Goal: Task Accomplishment & Management: Manage account settings

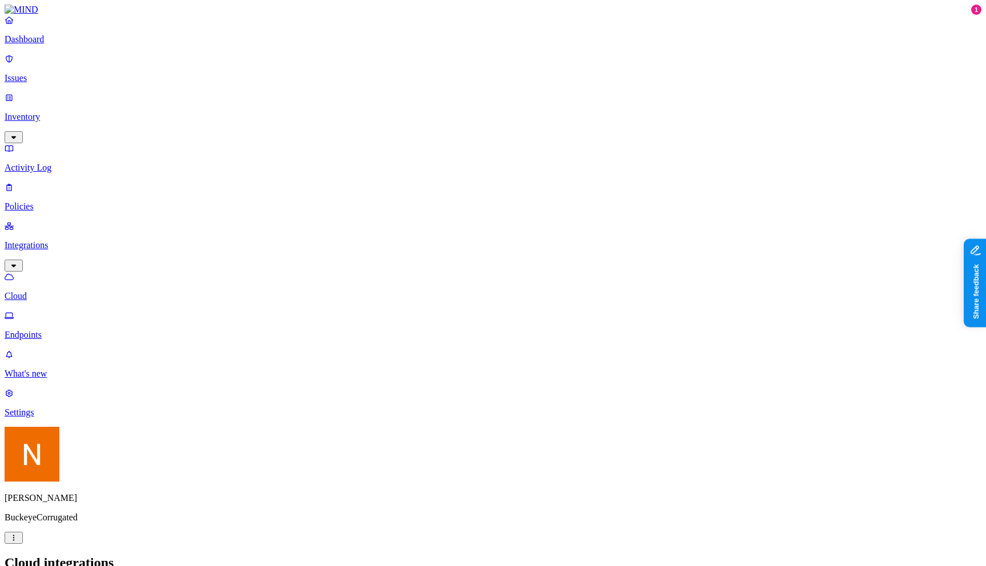
click at [64, 79] on link "Issues" at bounding box center [493, 69] width 977 height 30
click at [72, 112] on p "Inventory" at bounding box center [493, 117] width 977 height 10
click at [49, 418] on p "Settings" at bounding box center [493, 412] width 977 height 10
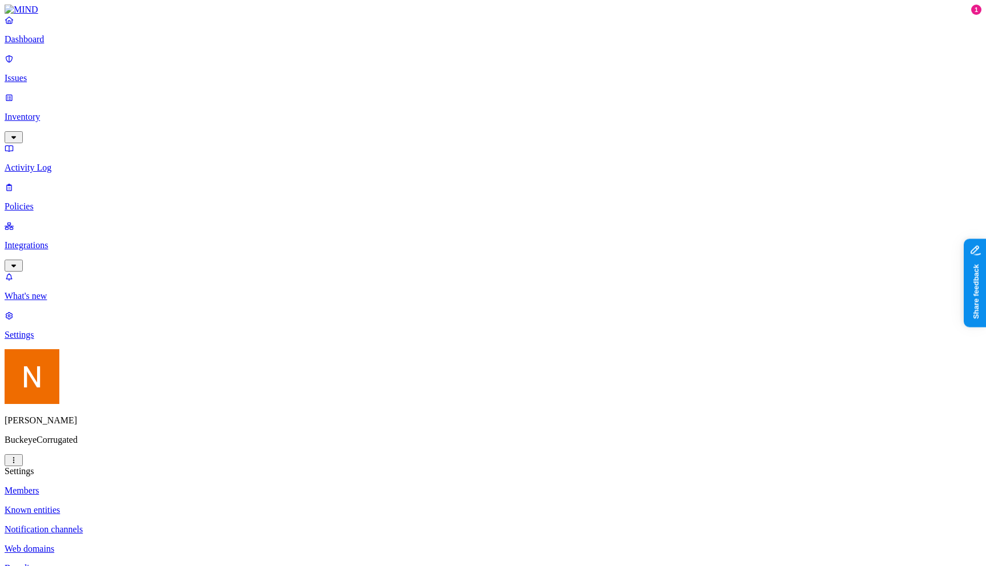
click at [105, 548] on html "Dashboard Issues Inventory Activity Log Policies Integrations What's new 1 Sett…" at bounding box center [493, 432] width 986 height 864
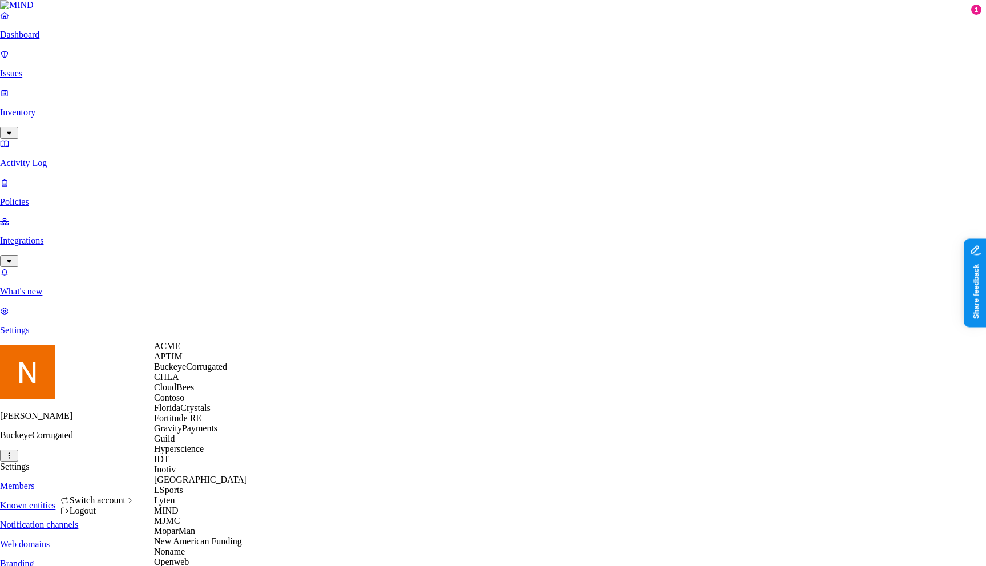
click at [217, 352] on div "ACME" at bounding box center [209, 346] width 111 height 10
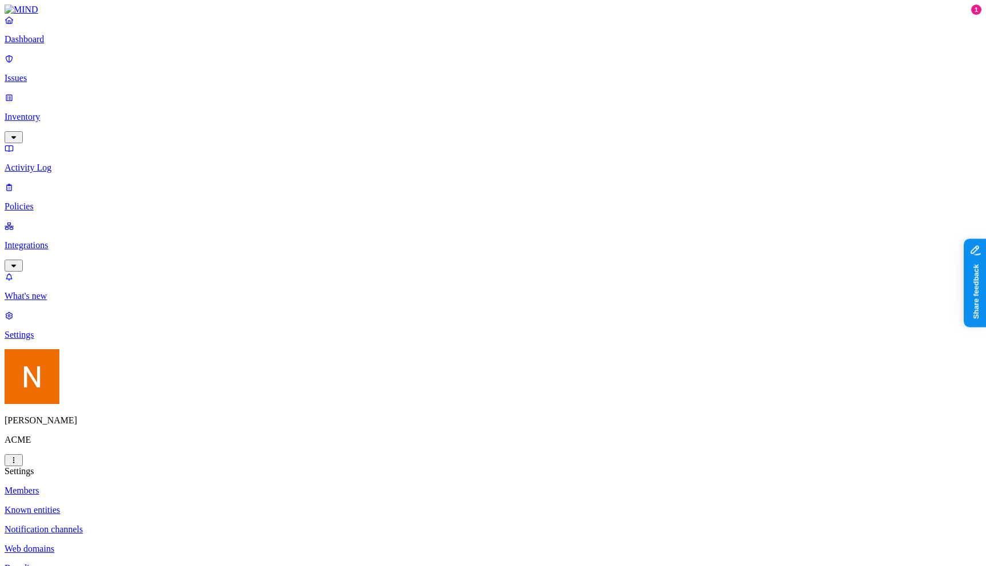
scroll to position [300, 0]
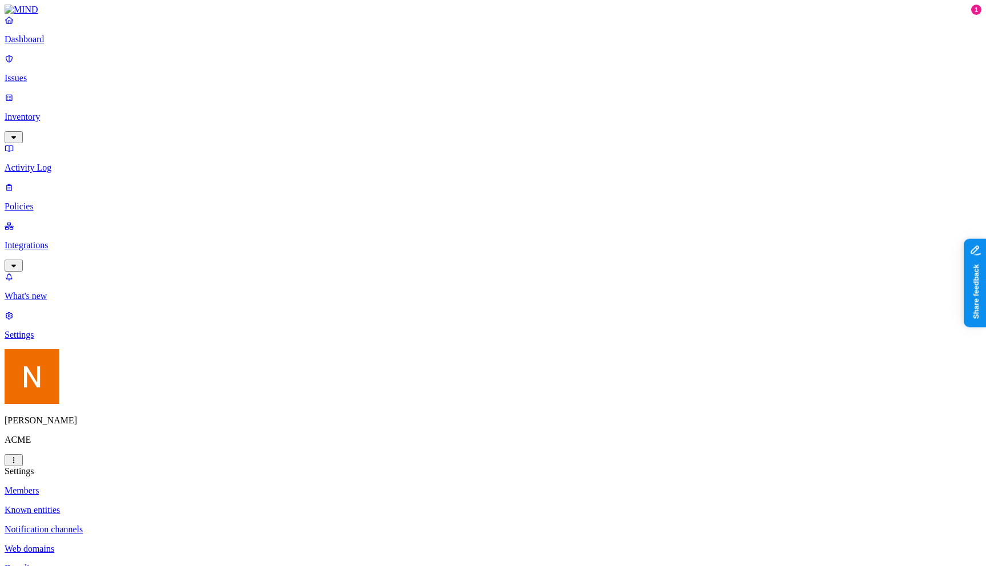
click at [77, 112] on p "Inventory" at bounding box center [493, 117] width 977 height 10
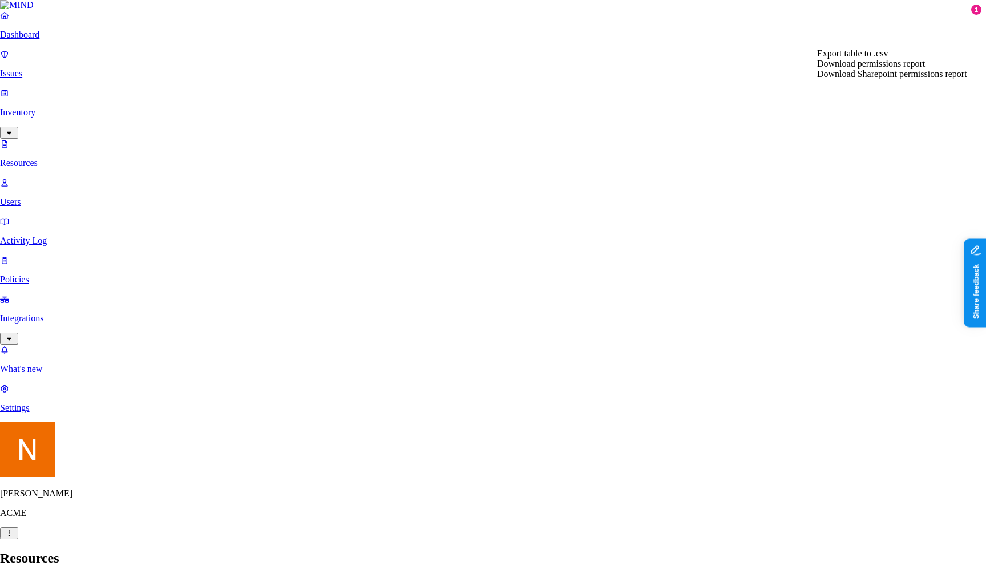
click at [893, 79] on span "Download Sharepoint permissions report" at bounding box center [892, 74] width 150 height 10
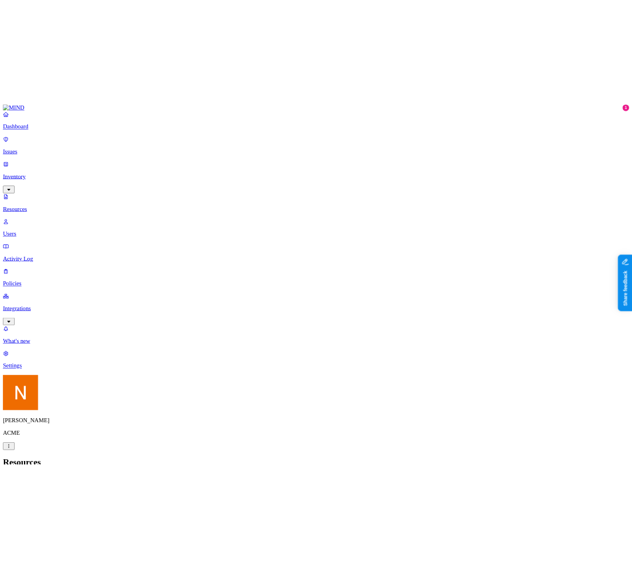
scroll to position [243, 0]
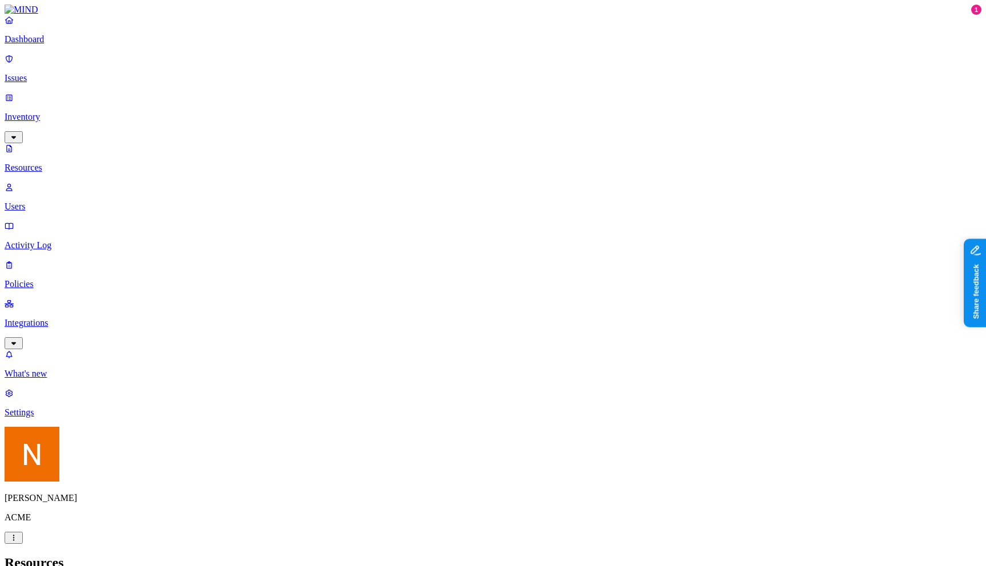
click at [57, 182] on link "Users" at bounding box center [493, 197] width 977 height 30
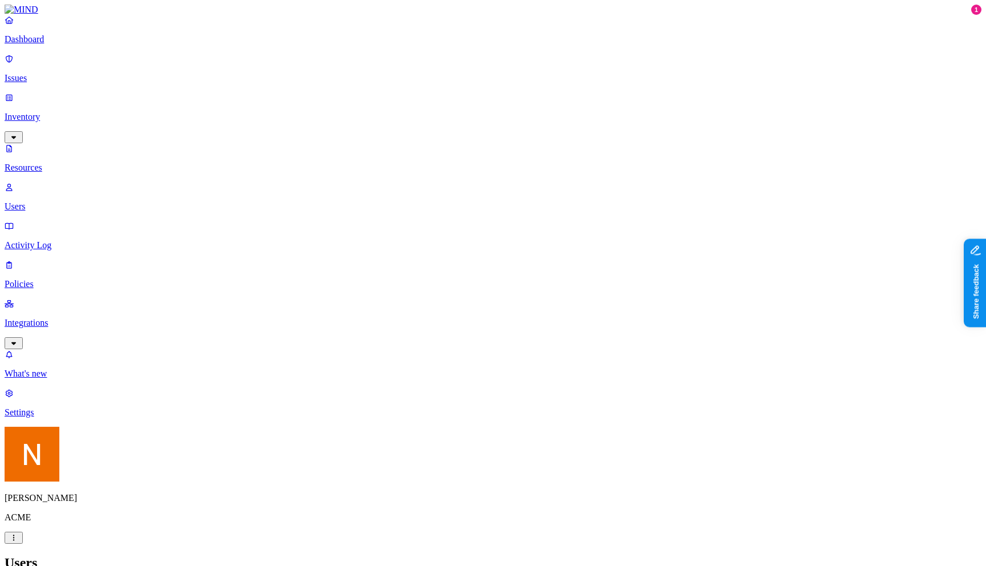
click at [95, 73] on p "Issues" at bounding box center [493, 78] width 977 height 10
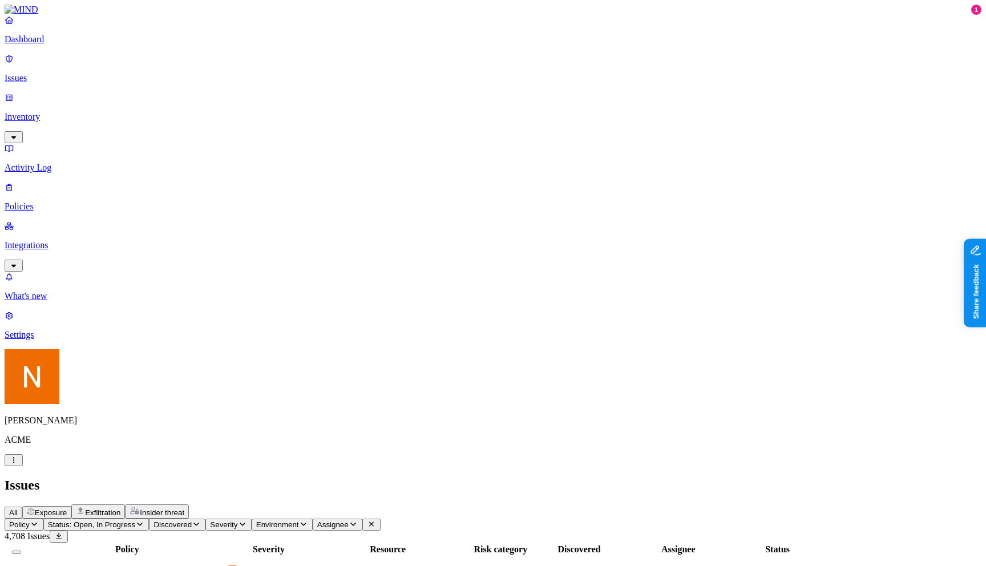
click at [120, 508] on span "Exfiltration" at bounding box center [102, 512] width 35 height 9
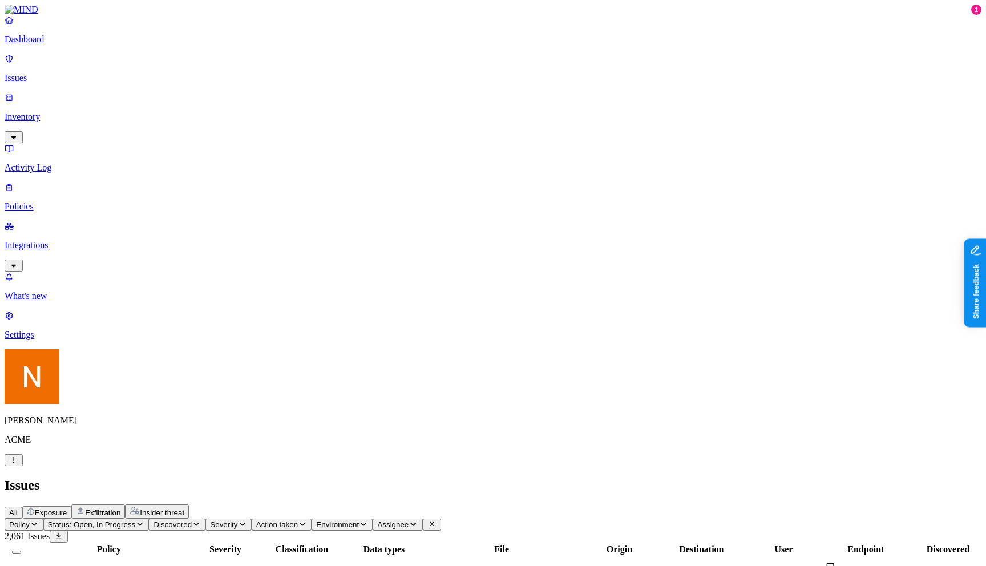
click at [189, 556] on td "PCI upload to web" at bounding box center [109, 576] width 161 height 41
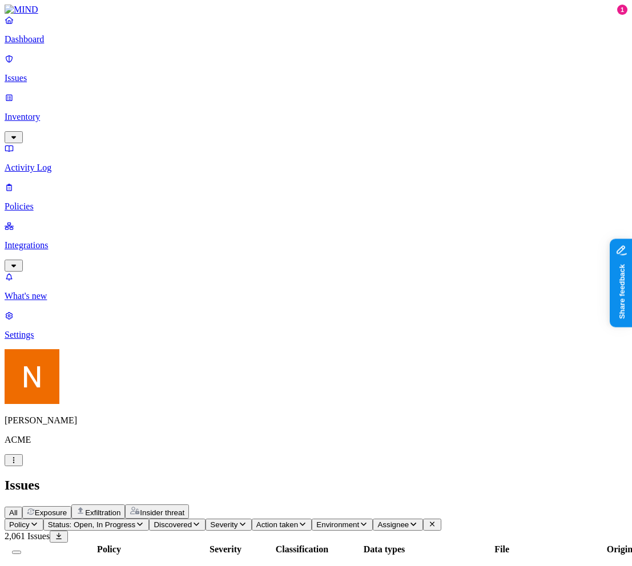
click at [342, 556] on td "PCI" at bounding box center [301, 576] width 81 height 41
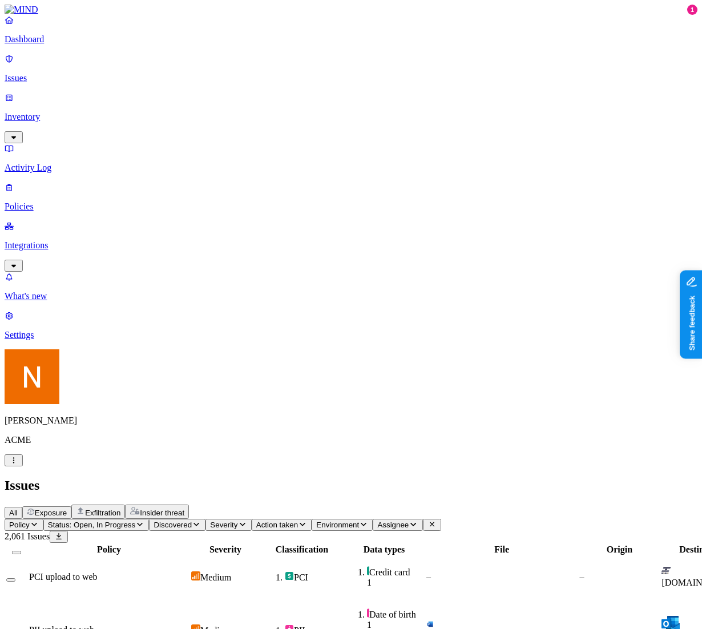
click at [67, 508] on span "Exposure" at bounding box center [51, 512] width 32 height 9
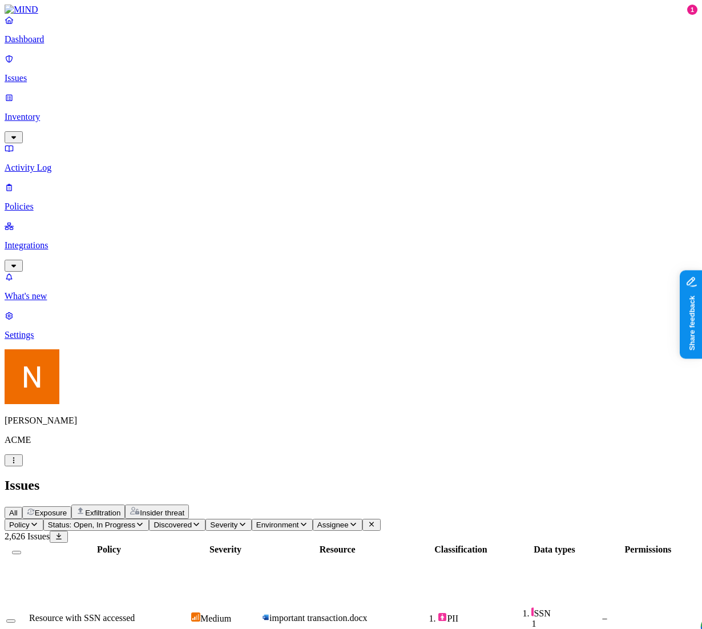
scroll to position [0, 0]
click at [72, 340] on p "Settings" at bounding box center [351, 335] width 693 height 10
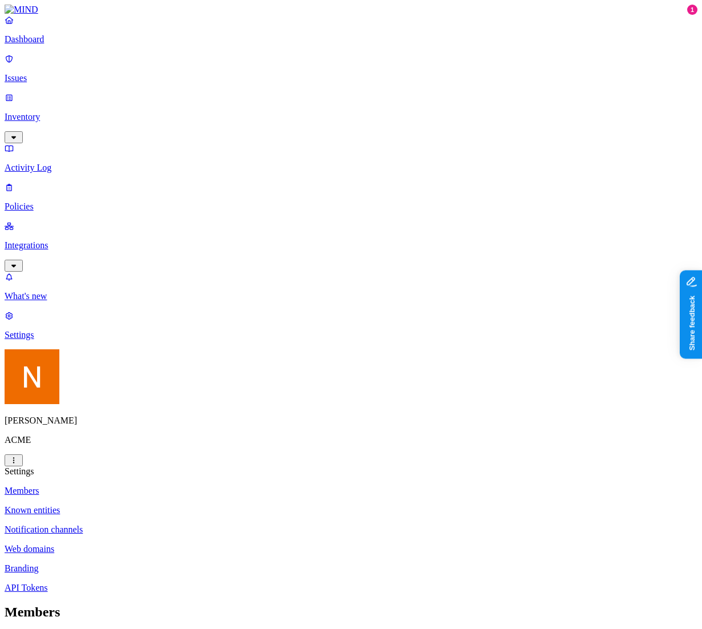
click at [185, 524] on p "Notification channels" at bounding box center [351, 529] width 693 height 10
click at [146, 486] on nav "Members Known entities Notification channels Web domains Branding API Tokens" at bounding box center [351, 539] width 693 height 107
click at [56, 112] on p "Inventory" at bounding box center [351, 117] width 693 height 10
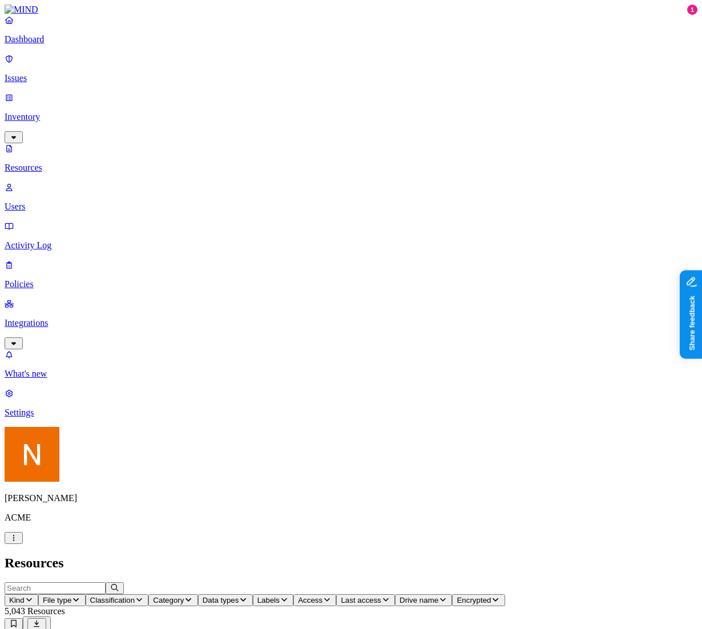
click at [75, 260] on link "Policies" at bounding box center [351, 275] width 693 height 30
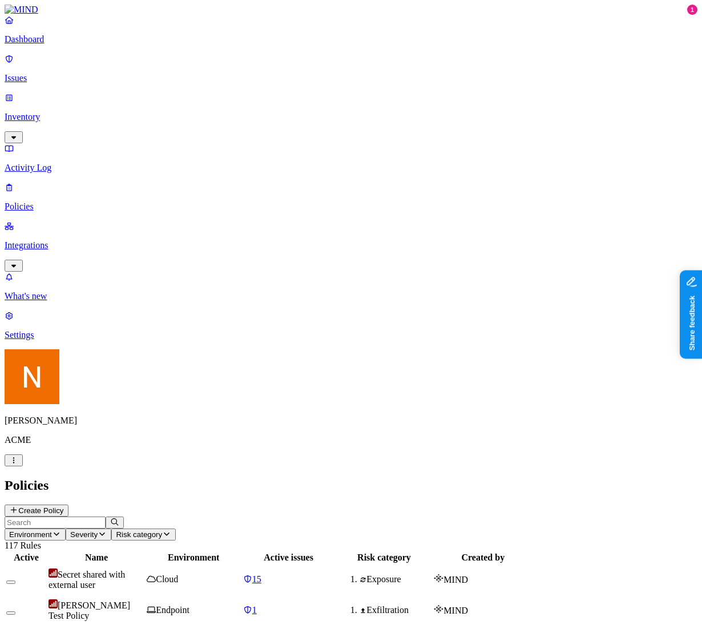
scroll to position [79, 0]
click at [63, 240] on p "Integrations" at bounding box center [351, 245] width 693 height 10
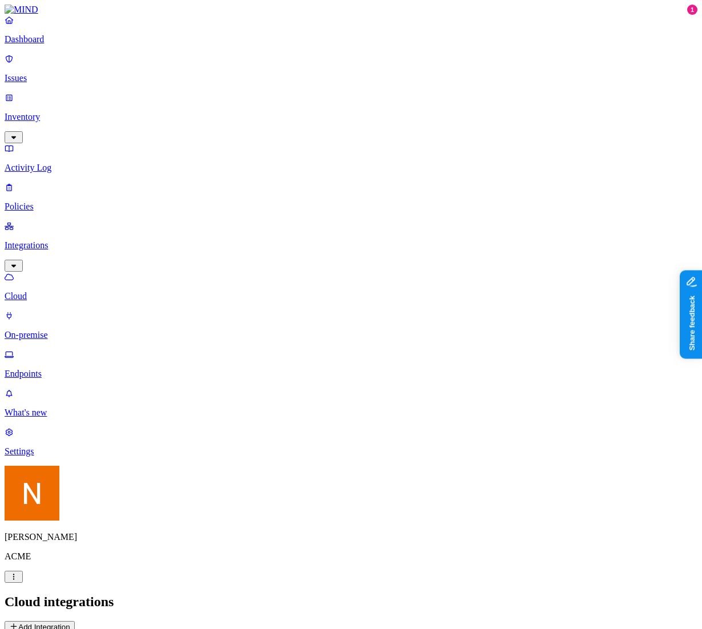
click at [74, 112] on p "Inventory" at bounding box center [351, 117] width 693 height 10
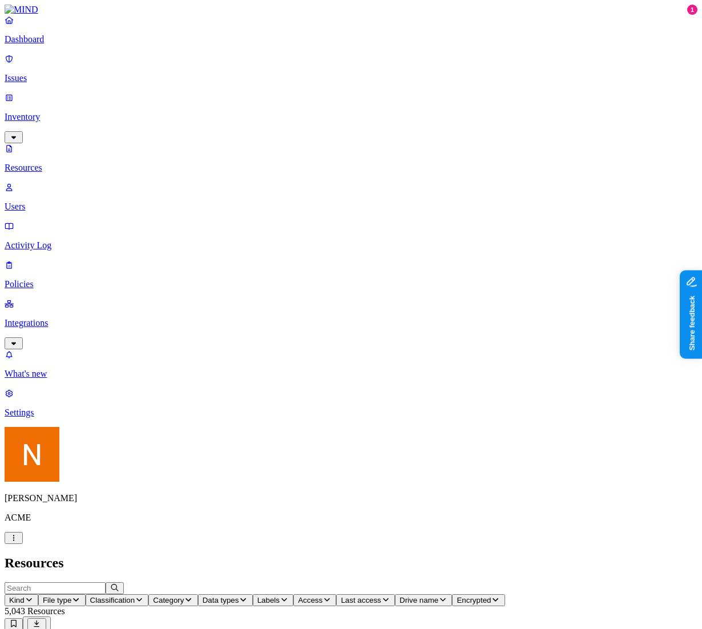
click at [94, 182] on link "Users" at bounding box center [351, 197] width 693 height 30
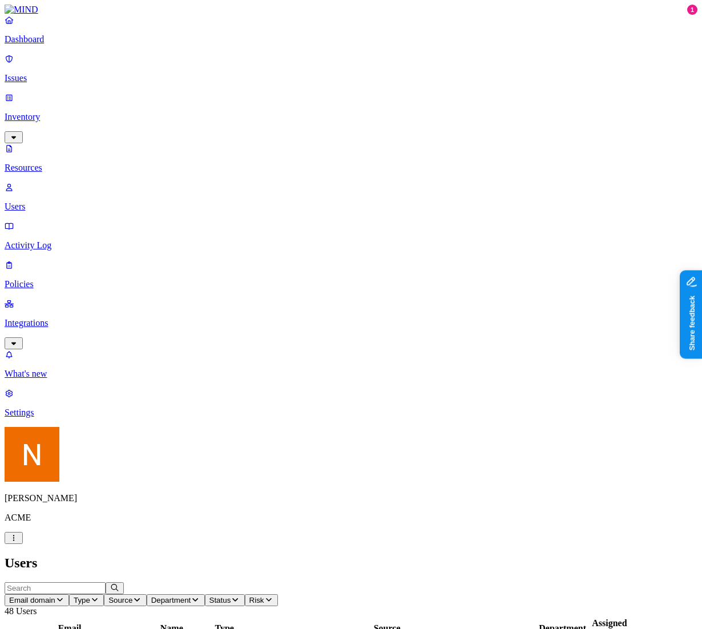
click at [87, 143] on link "Resources" at bounding box center [351, 158] width 693 height 30
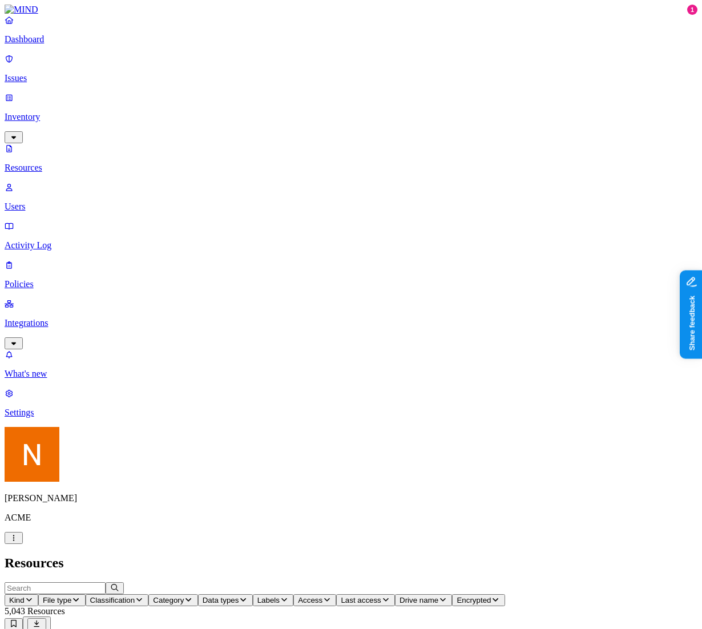
click at [69, 73] on p "Issues" at bounding box center [351, 78] width 693 height 10
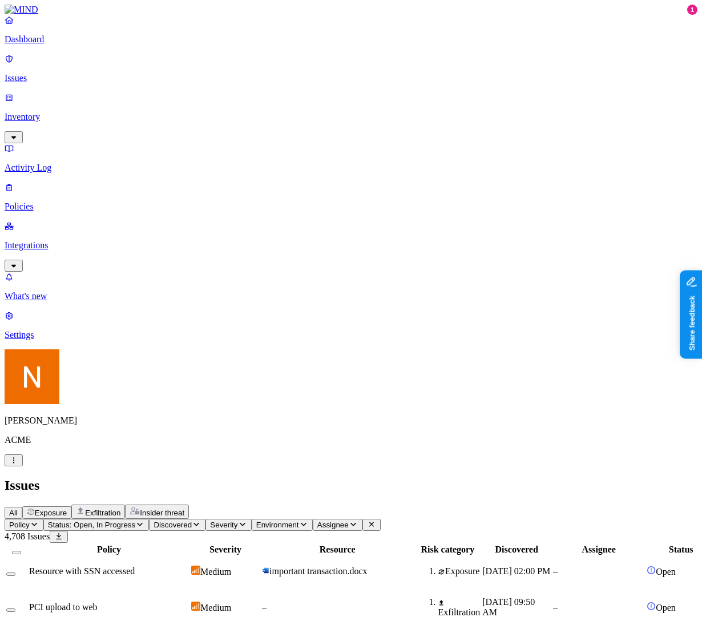
click at [67, 508] on span "Exposure" at bounding box center [51, 512] width 32 height 9
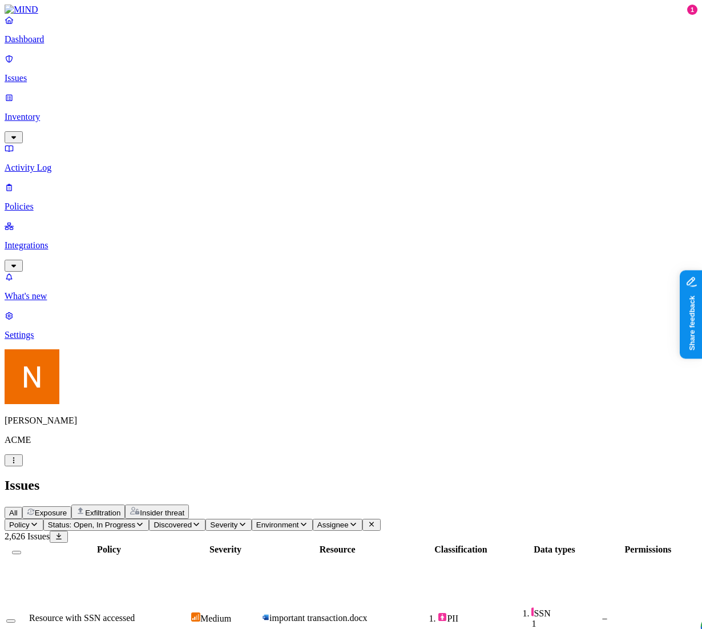
click at [69, 182] on link "Policies" at bounding box center [351, 197] width 693 height 30
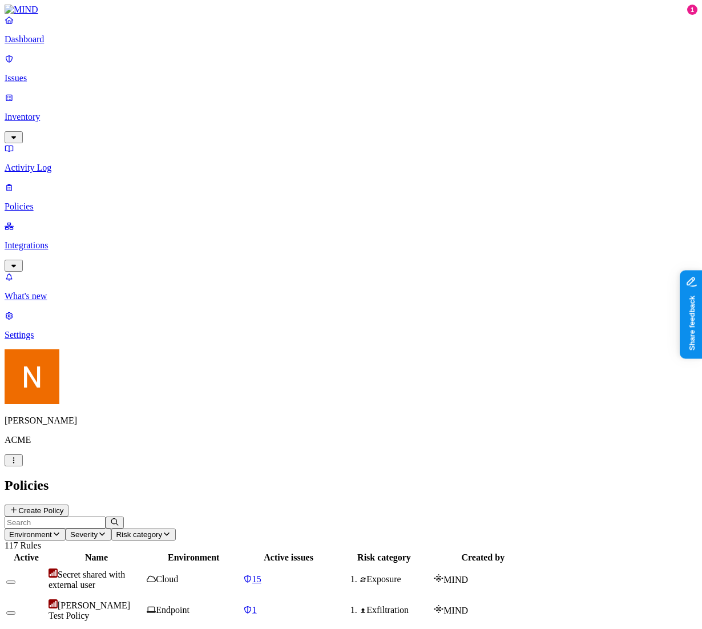
click at [432, 566] on div "Exposure" at bounding box center [396, 641] width 72 height 10
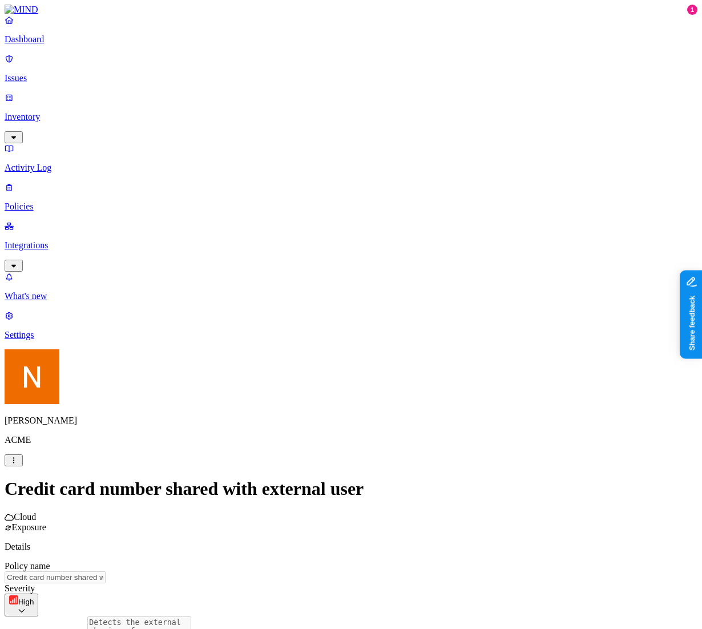
scroll to position [144, 0]
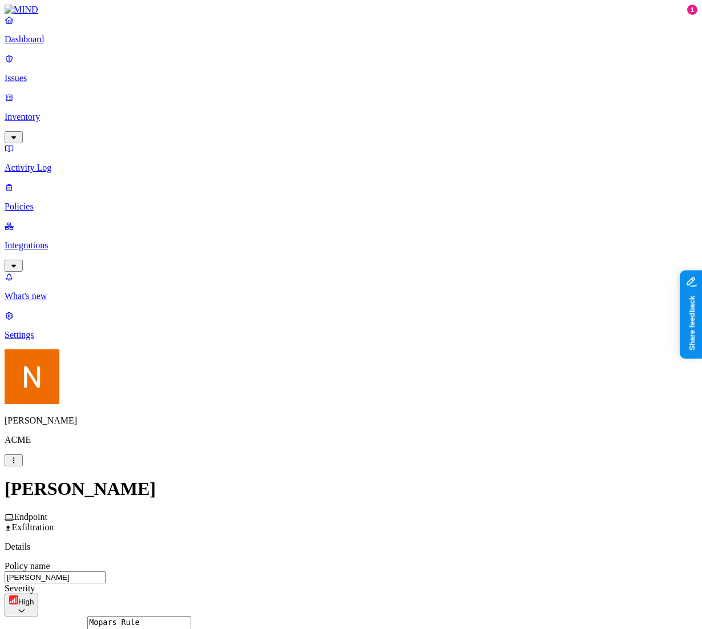
scroll to position [438, 0]
click at [71, 201] on p "Policies" at bounding box center [351, 206] width 693 height 10
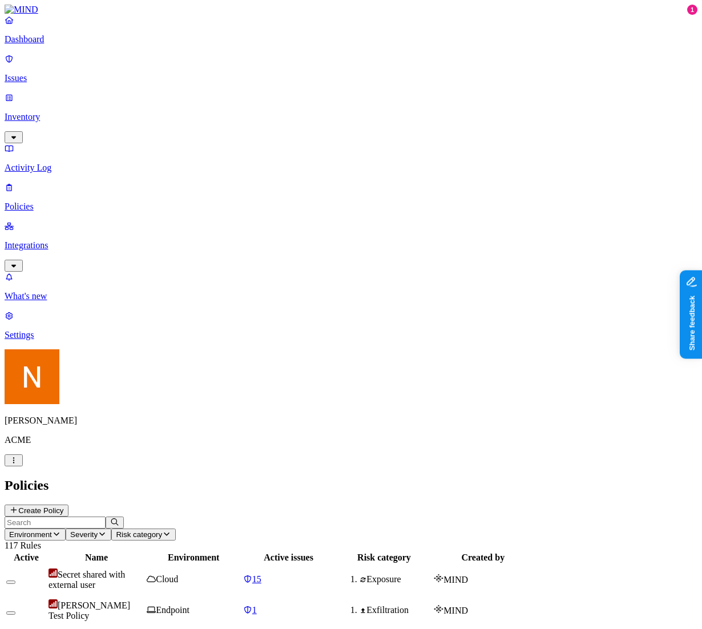
click at [68, 504] on button "Create Policy" at bounding box center [37, 510] width 64 height 12
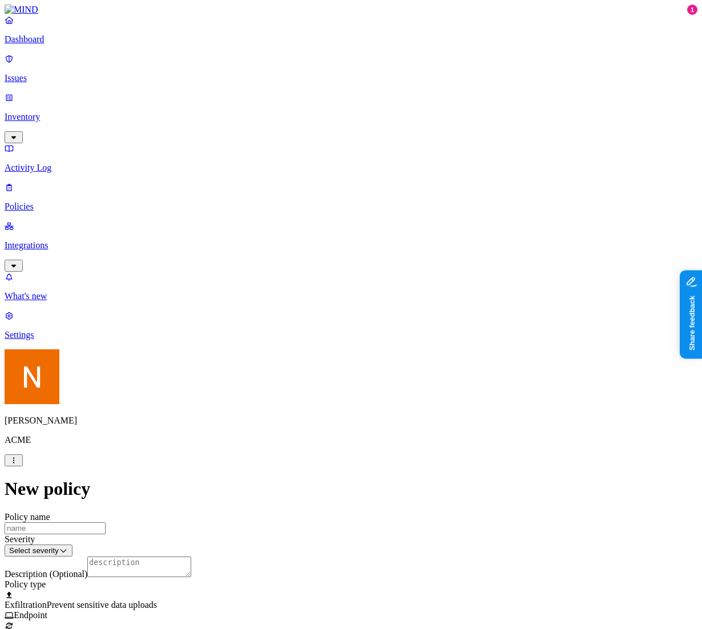
scroll to position [435, 0]
click at [108, 566] on html "Dashboard Issues Inventory Activity Log Policies Integrations What's new 1 Sett…" at bounding box center [351, 594] width 702 height 1189
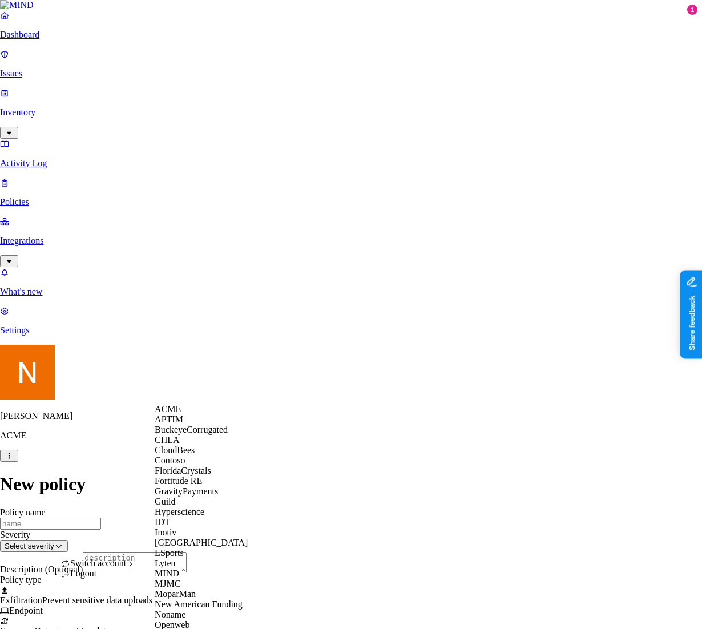
click at [216, 455] on div "CloudBees" at bounding box center [210, 450] width 111 height 10
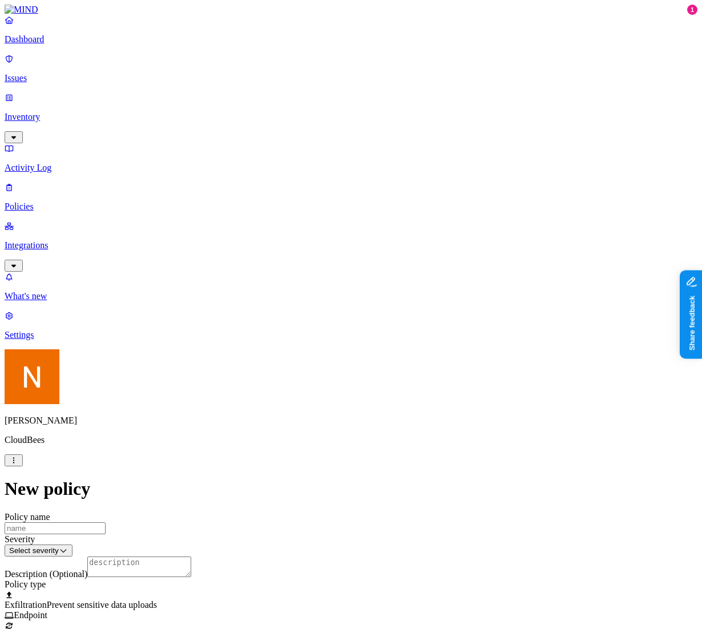
click at [83, 240] on p "Integrations" at bounding box center [351, 245] width 693 height 10
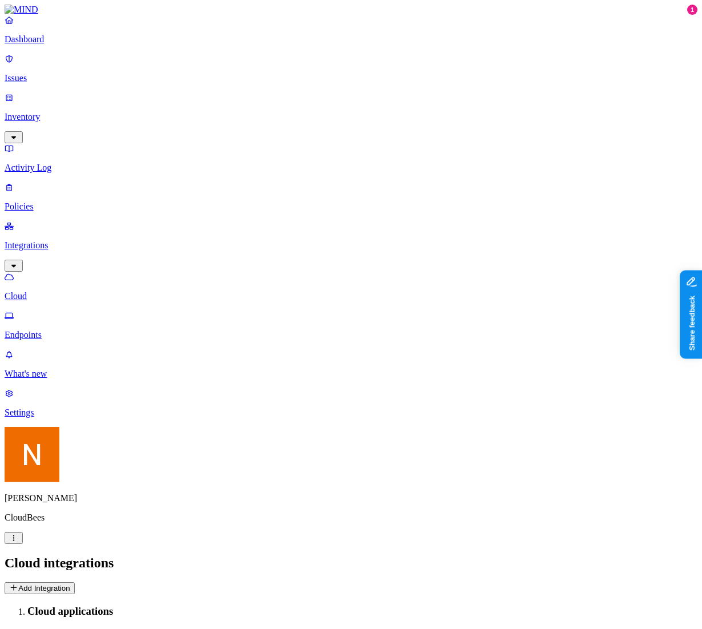
click at [70, 330] on p "Endpoints" at bounding box center [351, 335] width 693 height 10
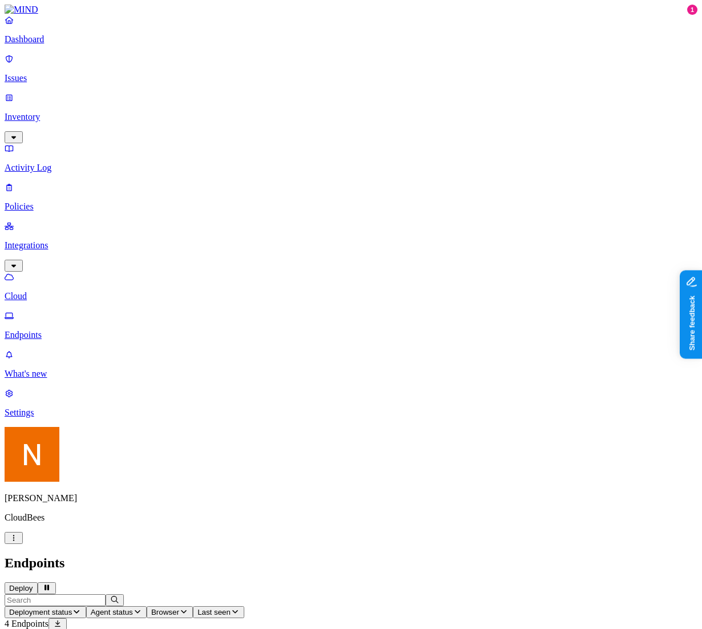
click at [57, 182] on link "Policies" at bounding box center [351, 197] width 693 height 30
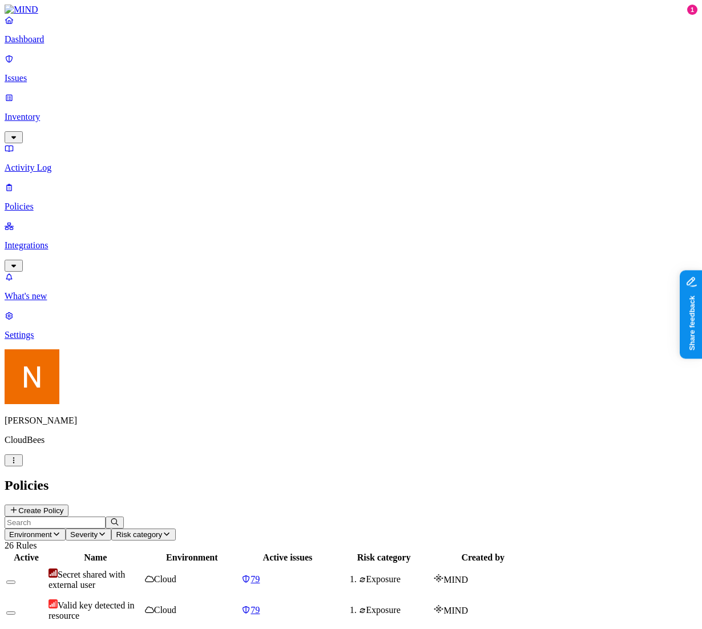
click at [52, 530] on span "Environment" at bounding box center [30, 534] width 43 height 9
click at [270, 108] on span "Endpoint" at bounding box center [269, 113] width 34 height 10
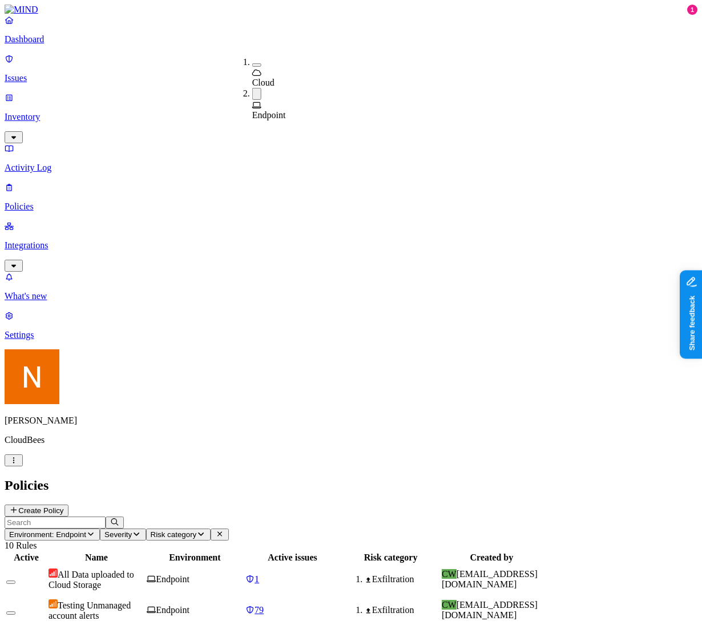
click at [131, 600] on span "Testing Unmanaged account alerts" at bounding box center [90, 610] width 82 height 20
click at [340, 605] on div "79" at bounding box center [292, 610] width 94 height 10
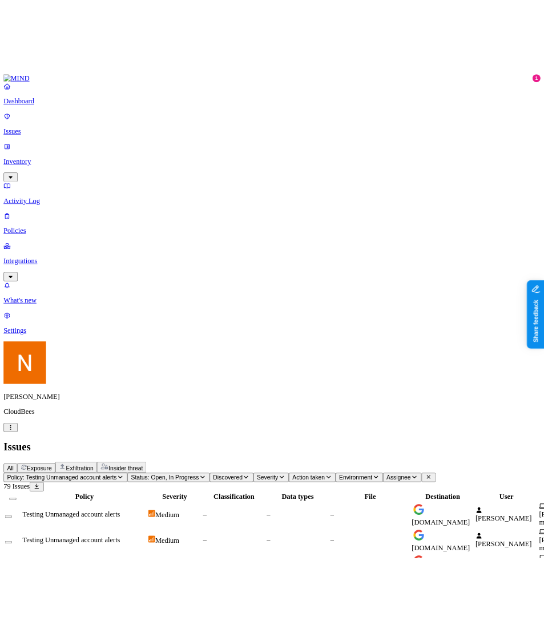
scroll to position [0, 515]
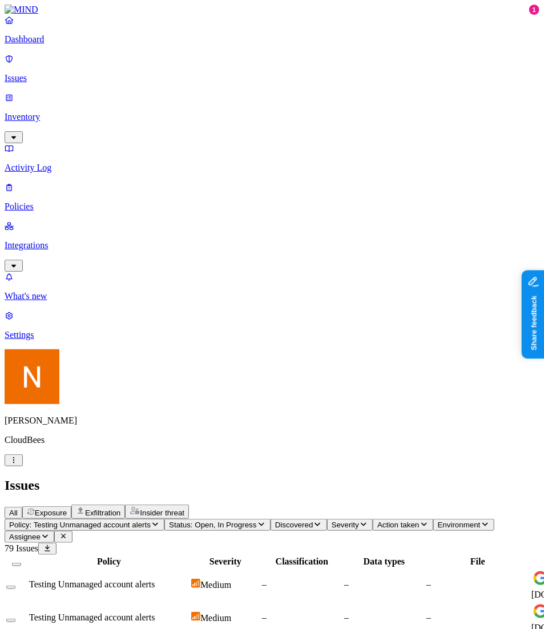
click at [34, 201] on p "Policies" at bounding box center [272, 206] width 535 height 10
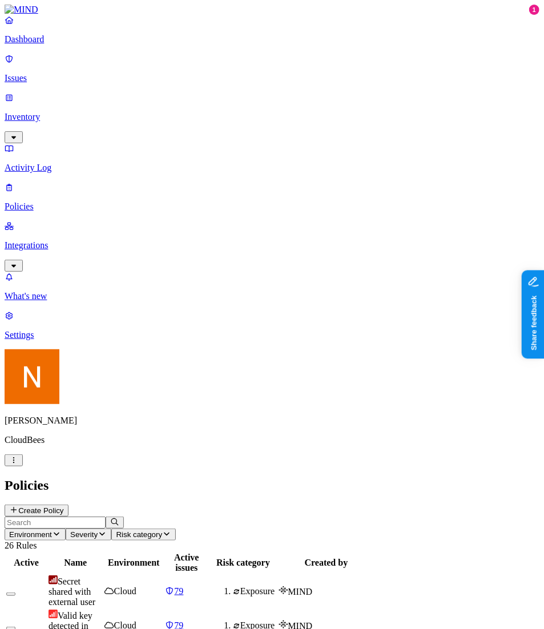
click at [68, 504] on button "Create Policy" at bounding box center [37, 510] width 64 height 12
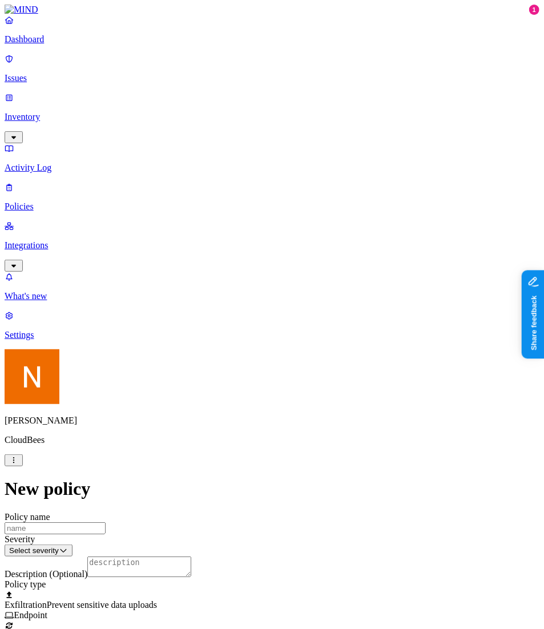
scroll to position [37, 0]
click at [75, 240] on p "Integrations" at bounding box center [272, 245] width 535 height 10
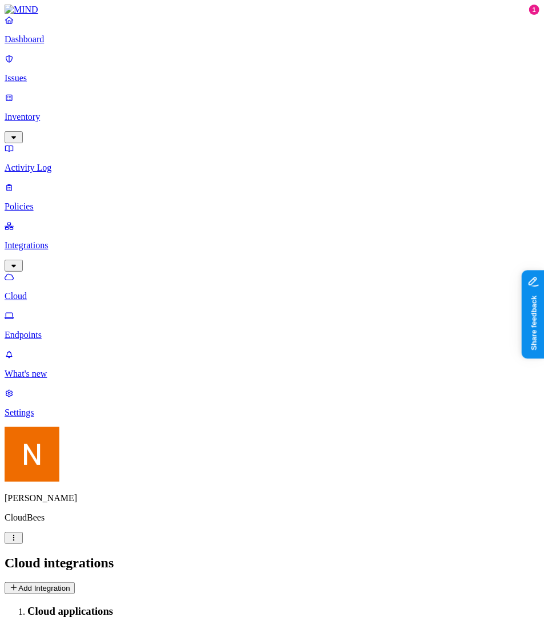
click at [75, 582] on button "Add Integration" at bounding box center [40, 588] width 70 height 12
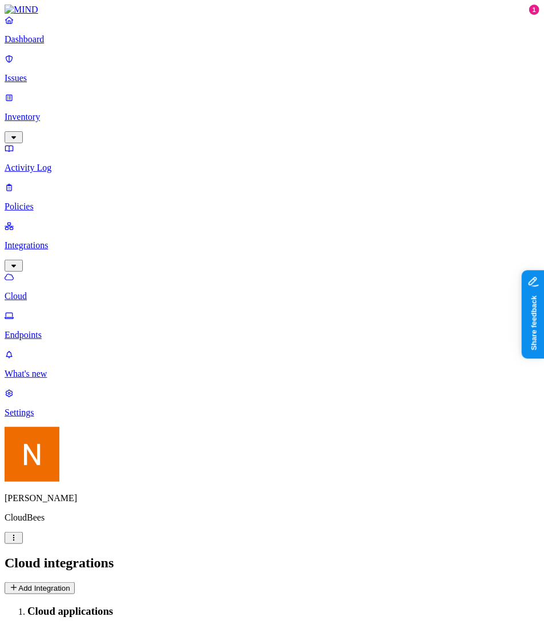
click at [75, 582] on button "Add Integration" at bounding box center [40, 588] width 70 height 12
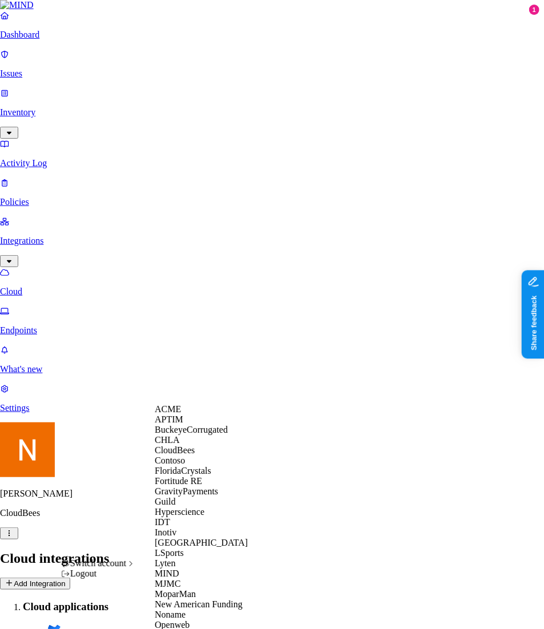
click at [210, 414] on div "ACME" at bounding box center [210, 409] width 111 height 10
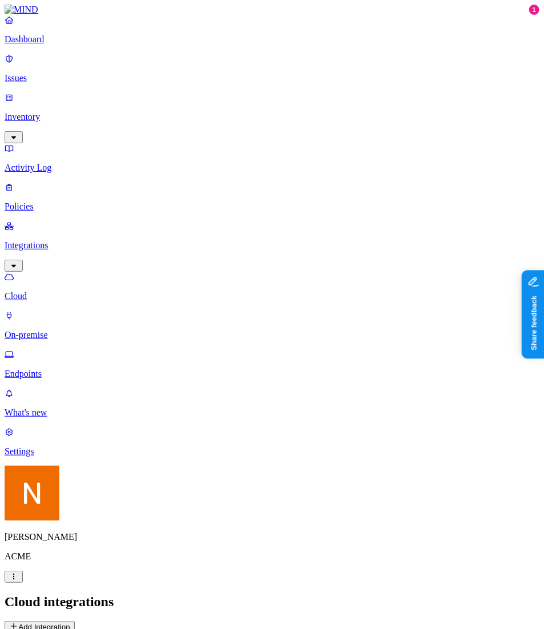
click at [56, 219] on nav "Dashboard Issues Inventory Activity Log Policies Integrations Cloud On-premise …" at bounding box center [272, 236] width 535 height 442
click at [66, 369] on p "Endpoints" at bounding box center [272, 374] width 535 height 10
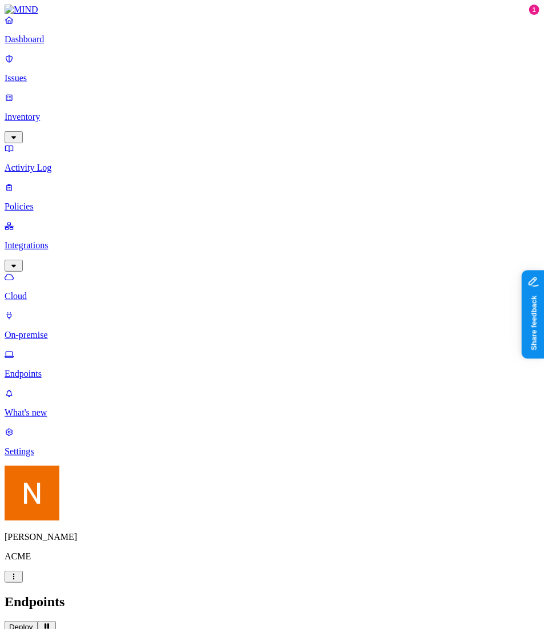
click at [38, 621] on button "Deploy" at bounding box center [21, 627] width 33 height 12
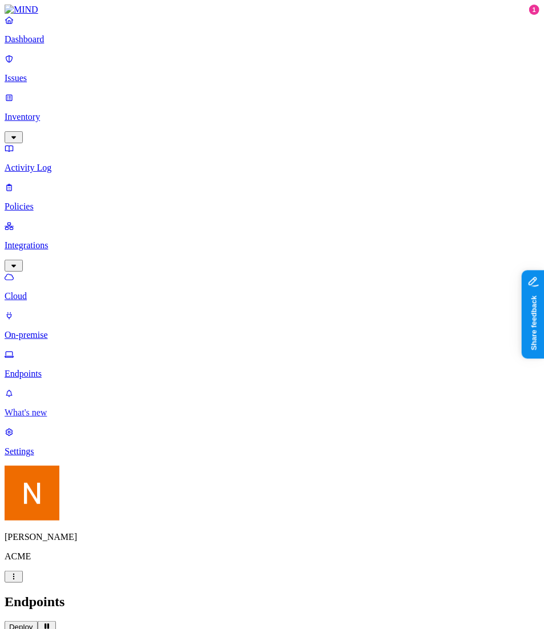
click at [53, 418] on link "What's new" at bounding box center [272, 403] width 535 height 30
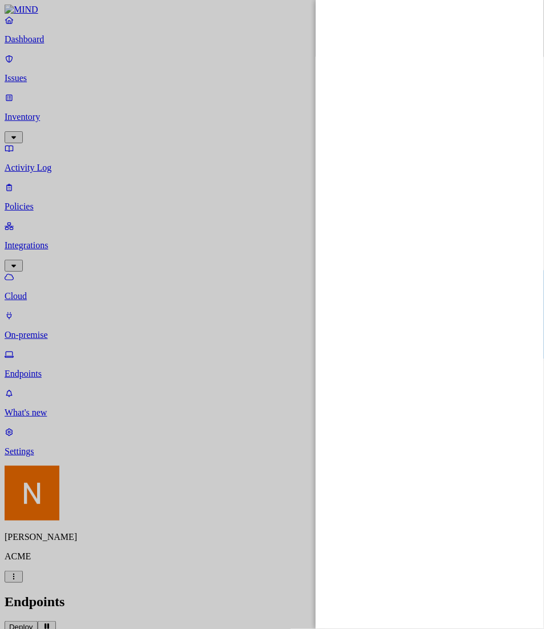
click at [49, 576] on div at bounding box center [272, 314] width 544 height 629
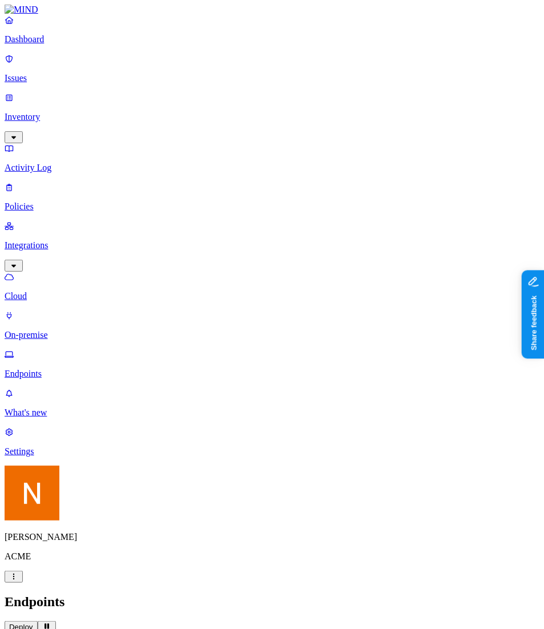
click at [49, 576] on div at bounding box center [272, 314] width 544 height 629
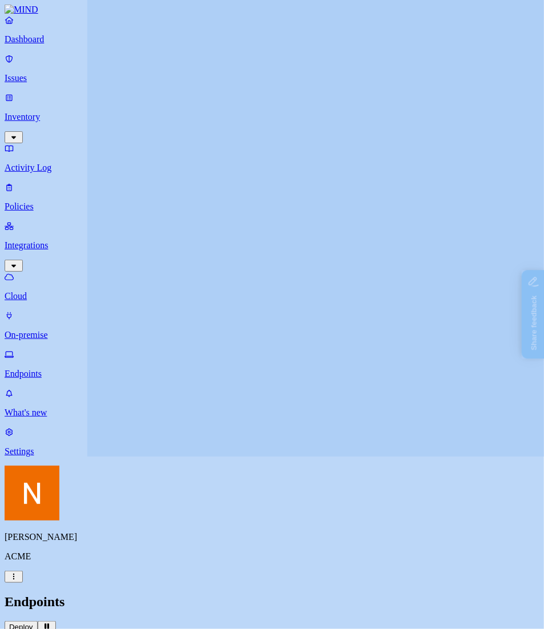
click at [49, 457] on link "Settings" at bounding box center [272, 442] width 535 height 30
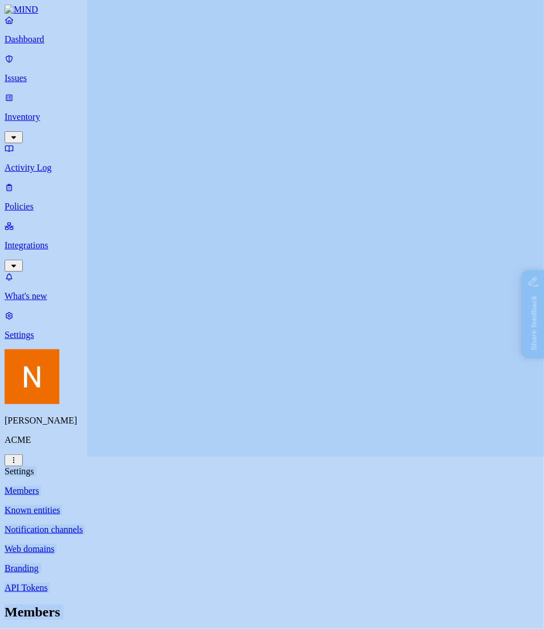
click at [41, 340] on nav "Dashboard Issues Inventory Activity Log Policies Integrations What's new 1 Sett…" at bounding box center [272, 177] width 535 height 325
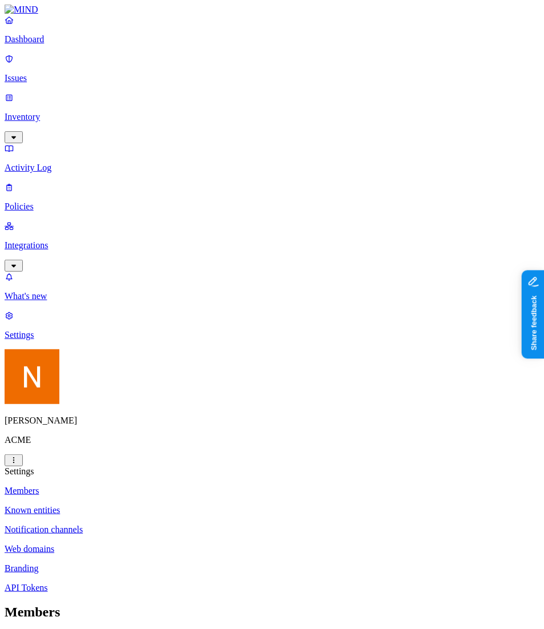
click at [18, 628] on icon at bounding box center [13, 636] width 9 height 7
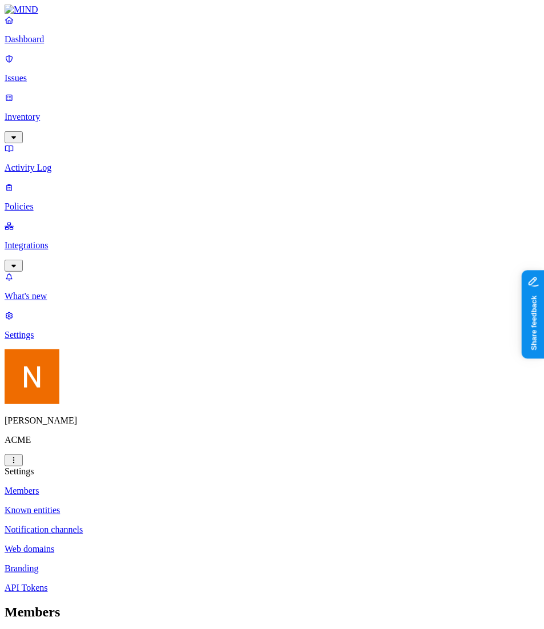
click at [221, 505] on link "Known entities" at bounding box center [272, 510] width 535 height 10
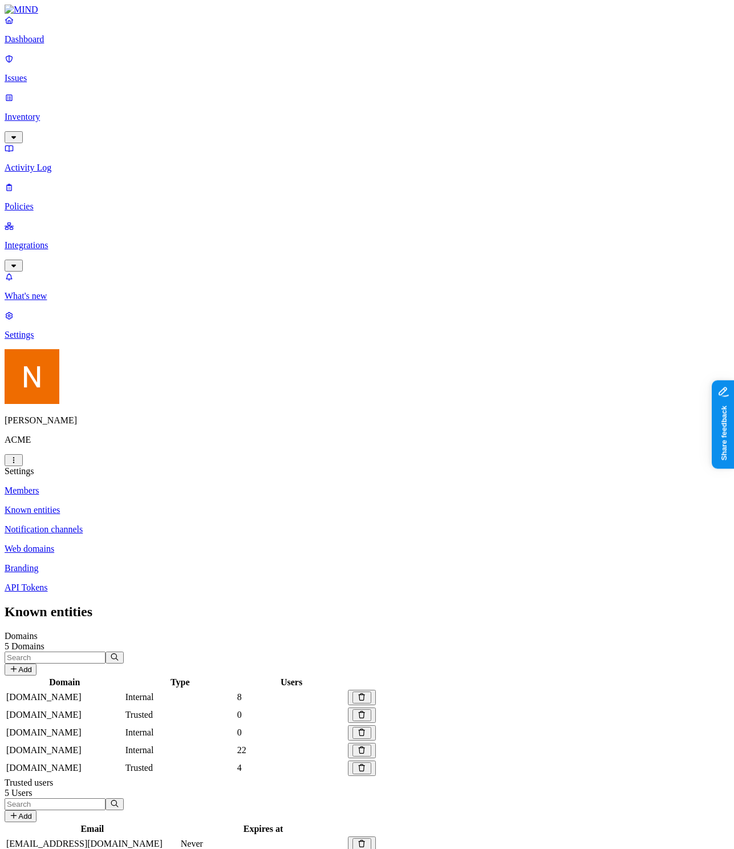
click at [18, 628] on icon at bounding box center [13, 668] width 9 height 7
